Goal: Task Accomplishment & Management: Manage account settings

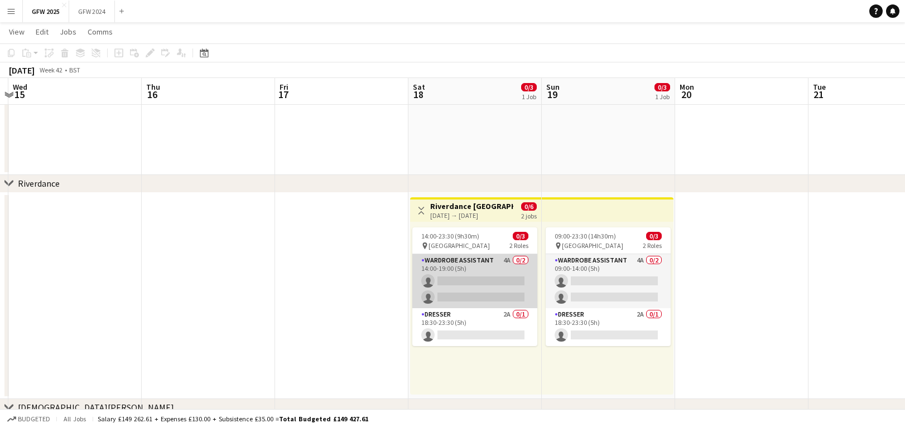
scroll to position [71, 0]
click at [510, 289] on app-card-role "Wardrobe Assistant 4A 0/2 14:00-19:00 (5h) single-neutral-actions single-neutra…" at bounding box center [474, 281] width 125 height 54
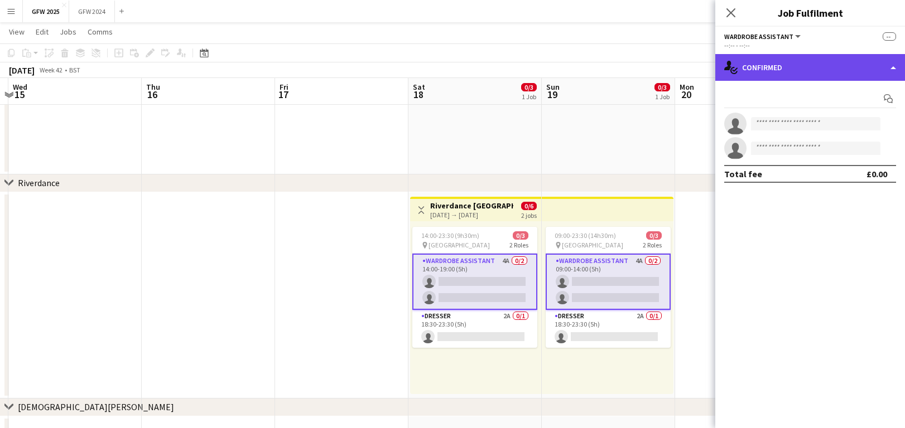
click at [773, 66] on div "single-neutral-actions-check-2 Confirmed" at bounding box center [810, 67] width 190 height 27
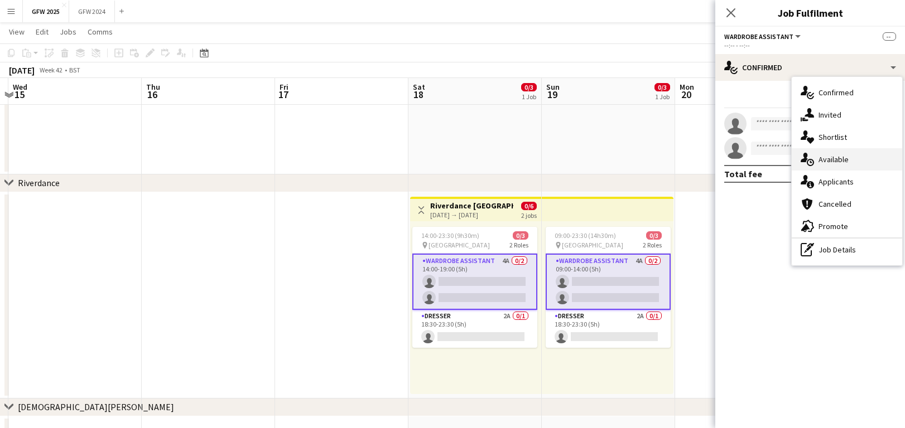
click at [834, 154] on div "single-neutral-actions-upload Available" at bounding box center [846, 159] width 110 height 22
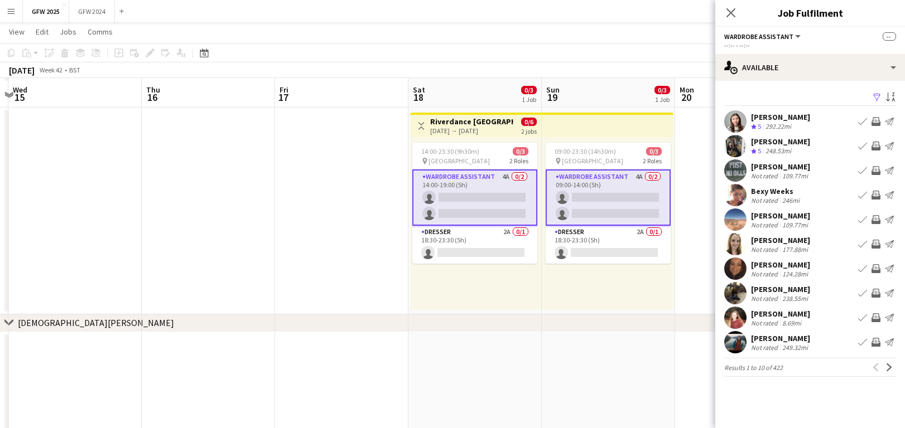
scroll to position [147, 0]
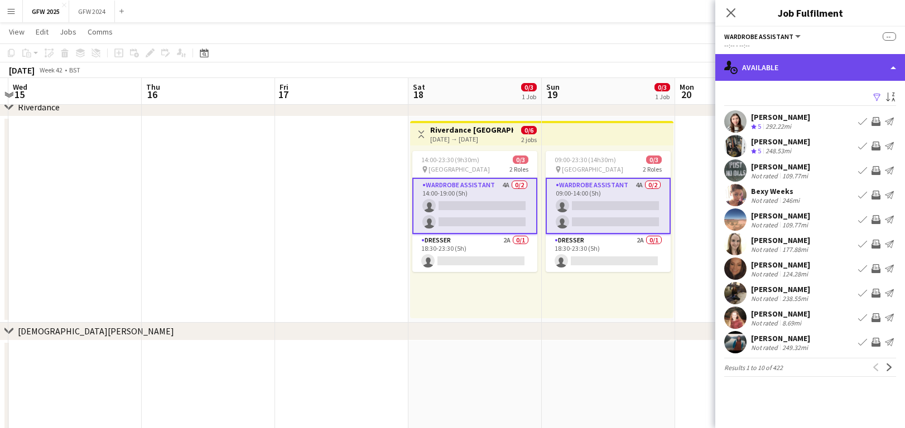
click at [771, 76] on div "single-neutral-actions-upload Available" at bounding box center [810, 67] width 190 height 27
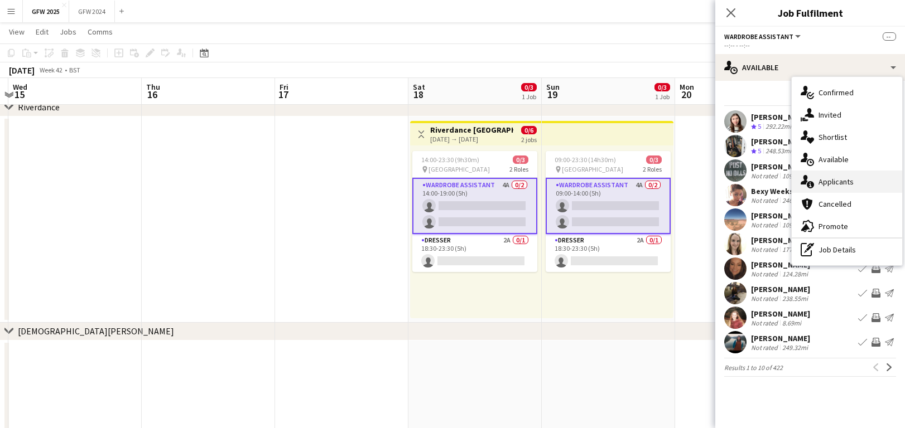
click at [839, 180] on span "Applicants" at bounding box center [835, 182] width 35 height 10
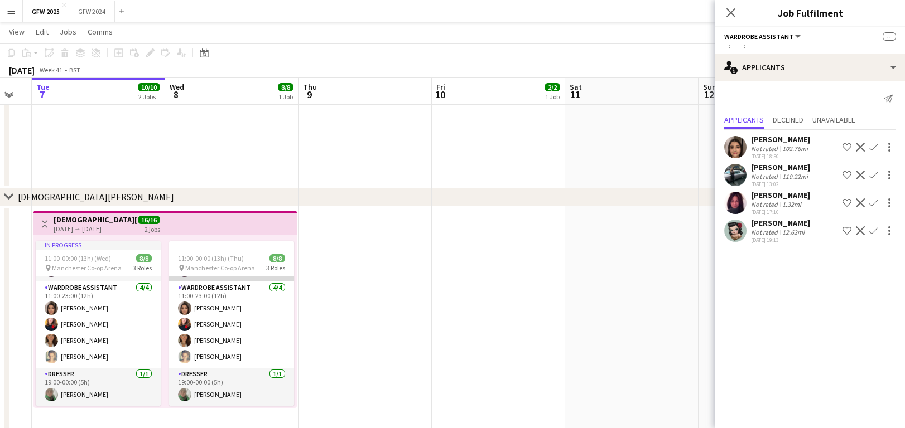
scroll to position [65, 0]
click at [780, 171] on div "[PERSON_NAME]" at bounding box center [780, 167] width 59 height 10
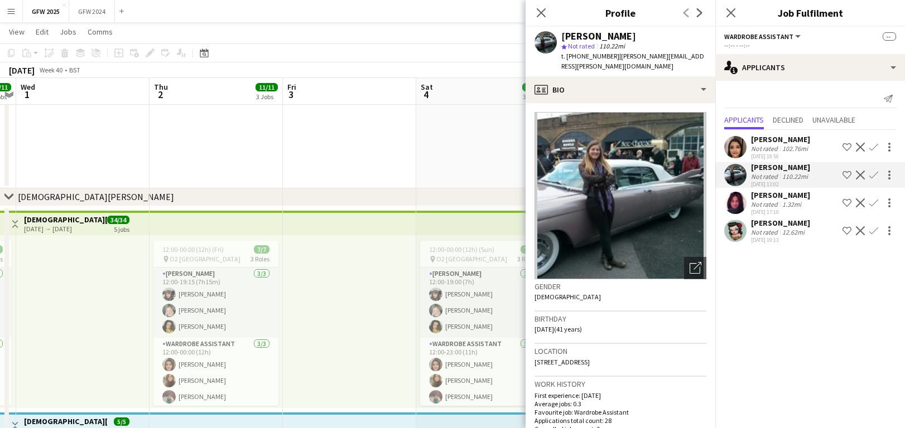
scroll to position [0, 249]
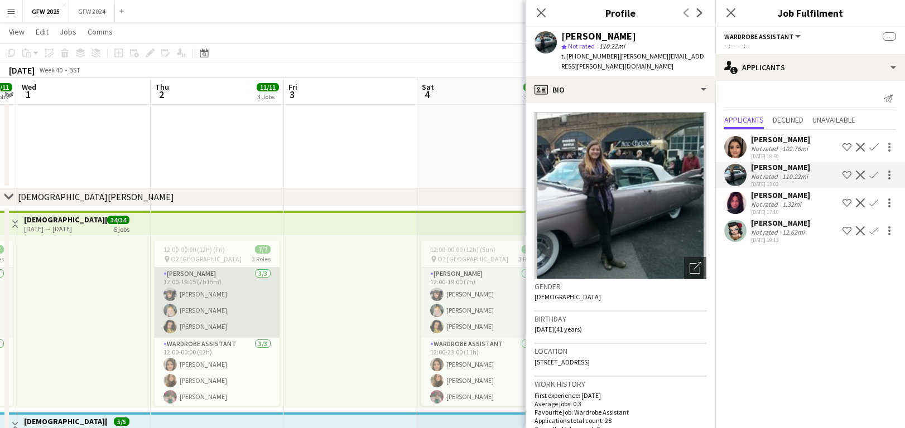
click at [214, 317] on app-card-role "[PERSON_NAME] [DATE] 12:00-19:15 (7h15m) [PERSON_NAME] [PERSON_NAME] [PERSON_NA…" at bounding box center [216, 303] width 125 height 70
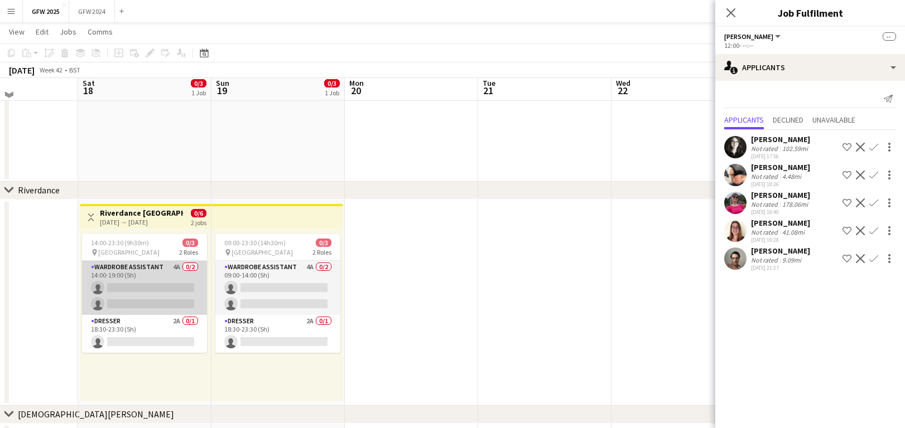
scroll to position [60, 0]
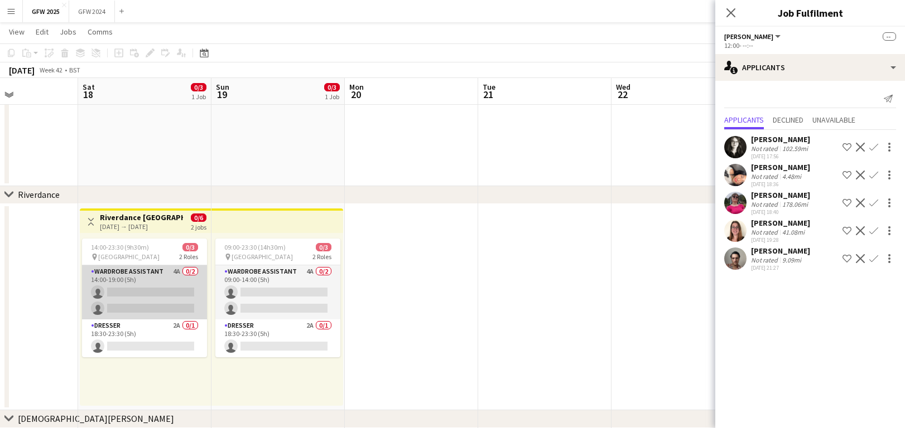
click at [142, 296] on app-card-role "Wardrobe Assistant 4A 0/2 14:00-19:00 (5h) single-neutral-actions single-neutra…" at bounding box center [144, 292] width 125 height 54
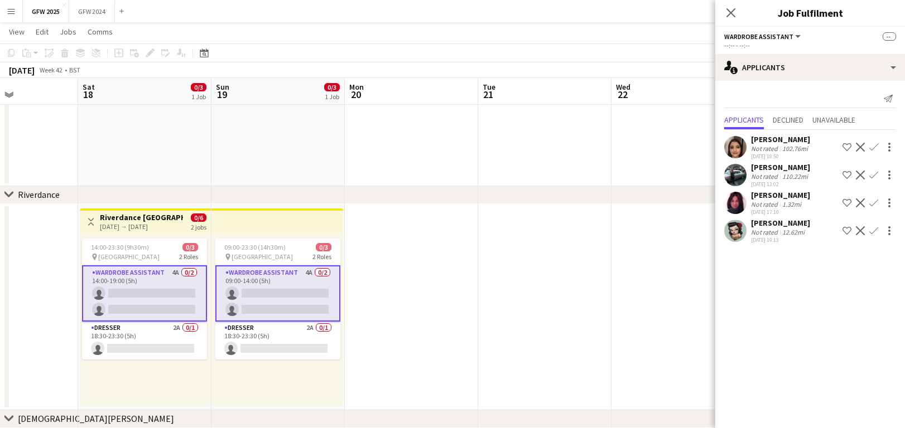
click at [770, 169] on div "[PERSON_NAME]" at bounding box center [780, 167] width 59 height 10
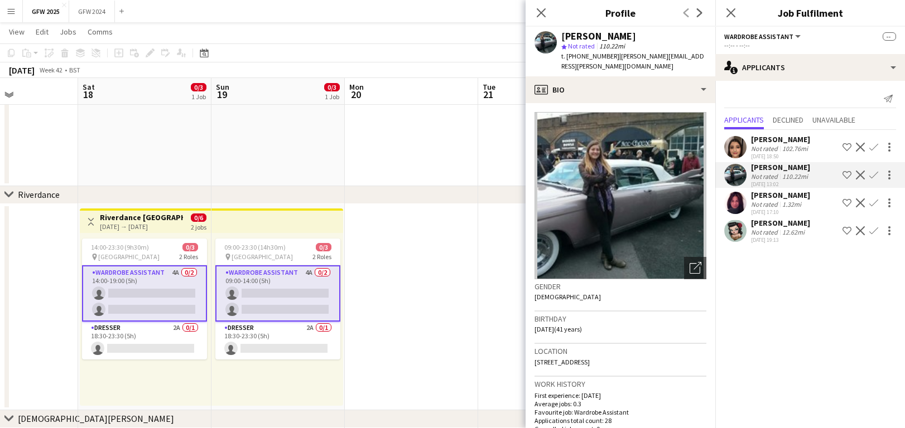
scroll to position [24, 0]
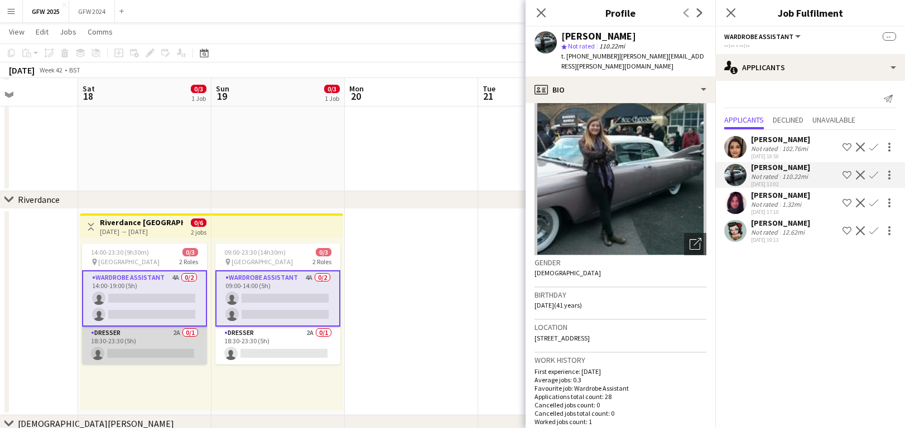
click at [123, 335] on app-card-role "Dresser 2A 0/1 18:30-23:30 (5h) single-neutral-actions" at bounding box center [144, 346] width 125 height 38
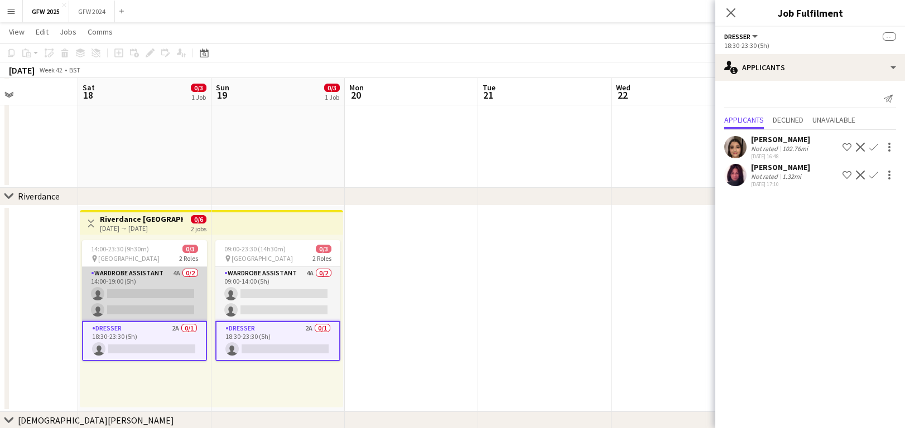
scroll to position [56, 0]
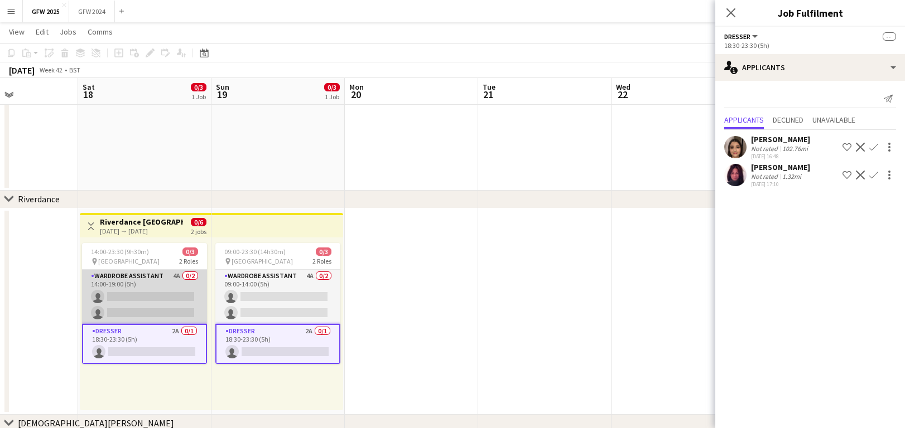
click at [141, 298] on app-card-role "Wardrobe Assistant 4A 0/2 14:00-19:00 (5h) single-neutral-actions single-neutra…" at bounding box center [144, 297] width 125 height 54
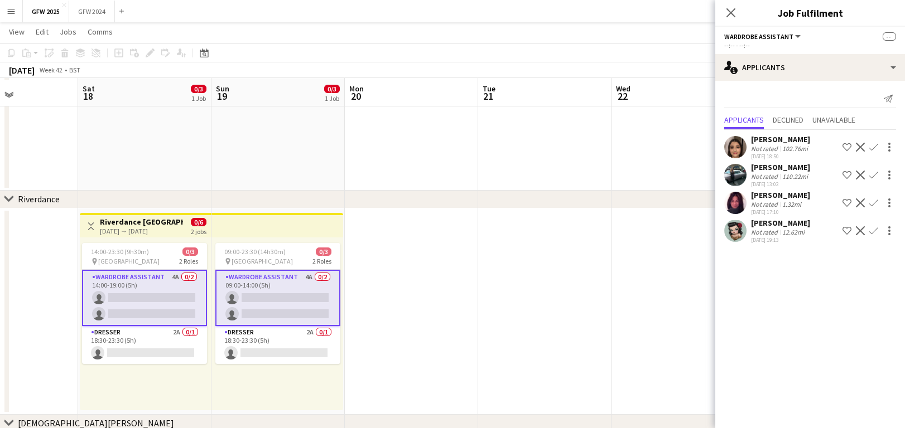
scroll to position [57, 1]
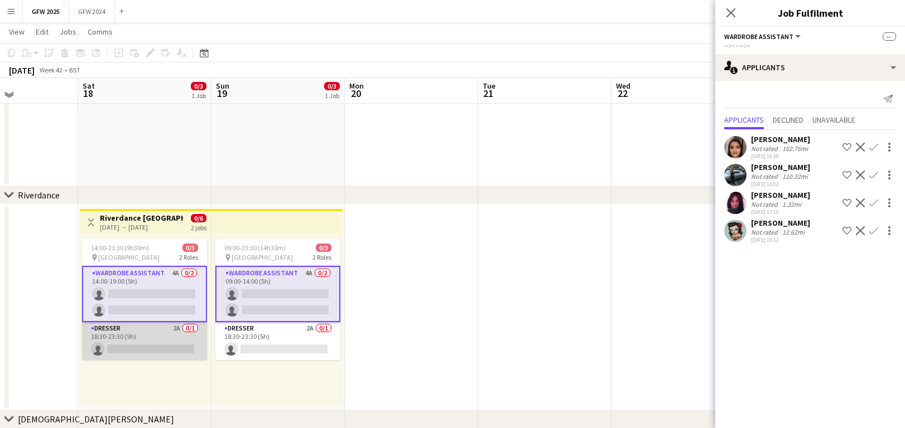
click at [148, 336] on app-card-role "Dresser 2A 0/1 18:30-23:30 (5h) single-neutral-actions" at bounding box center [144, 341] width 125 height 38
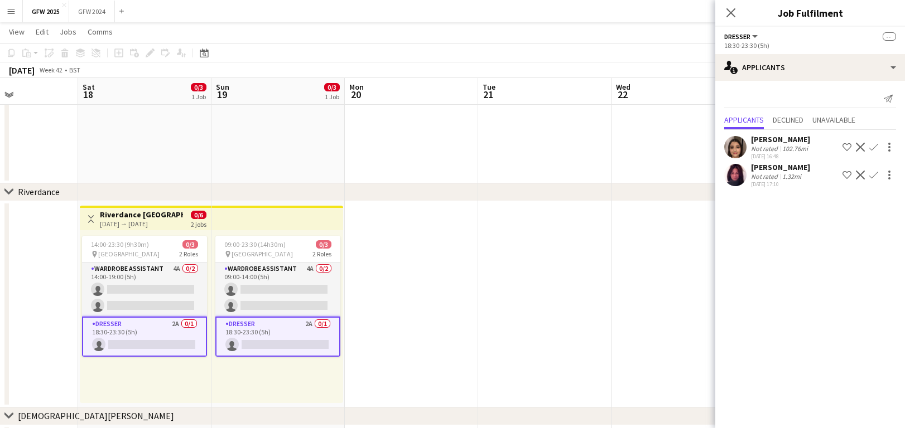
scroll to position [62, 0]
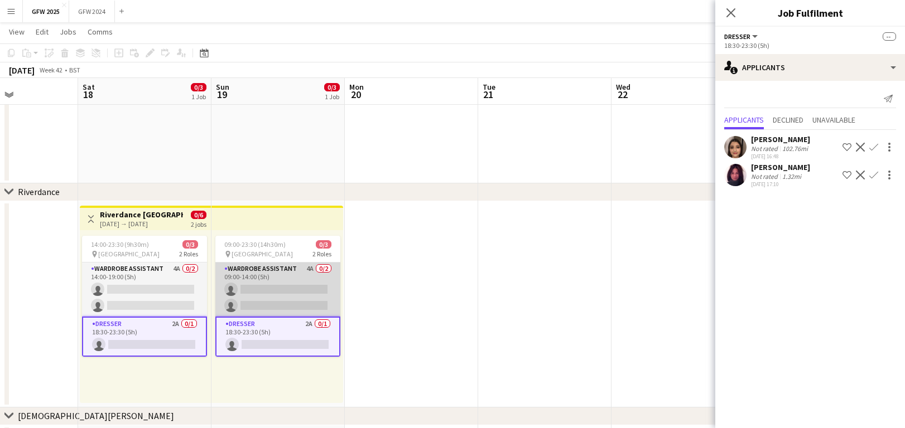
click at [258, 270] on app-card-role "Wardrobe Assistant 4A 0/2 09:00-14:00 (5h) single-neutral-actions single-neutra…" at bounding box center [277, 290] width 125 height 54
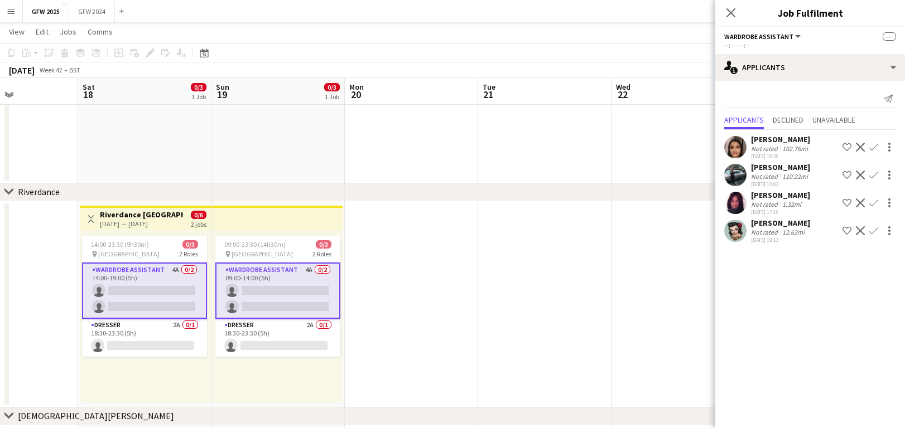
click at [671, 282] on app-date-cell at bounding box center [677, 304] width 133 height 206
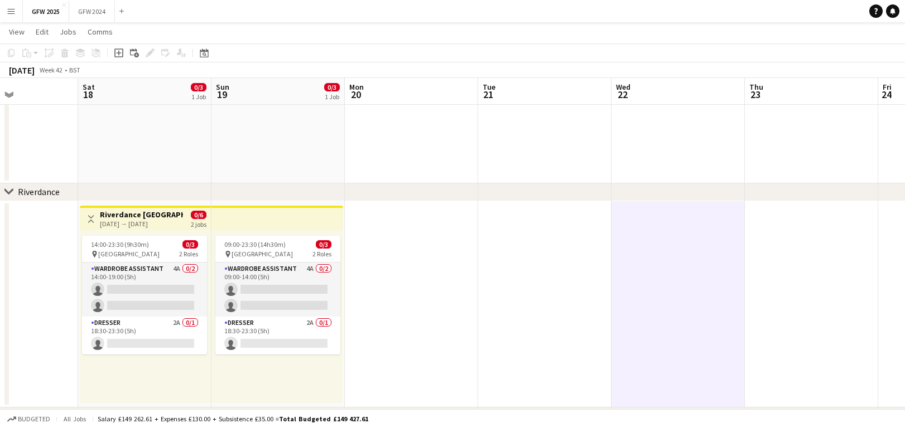
scroll to position [0, 321]
